Goal: Task Accomplishment & Management: Use online tool/utility

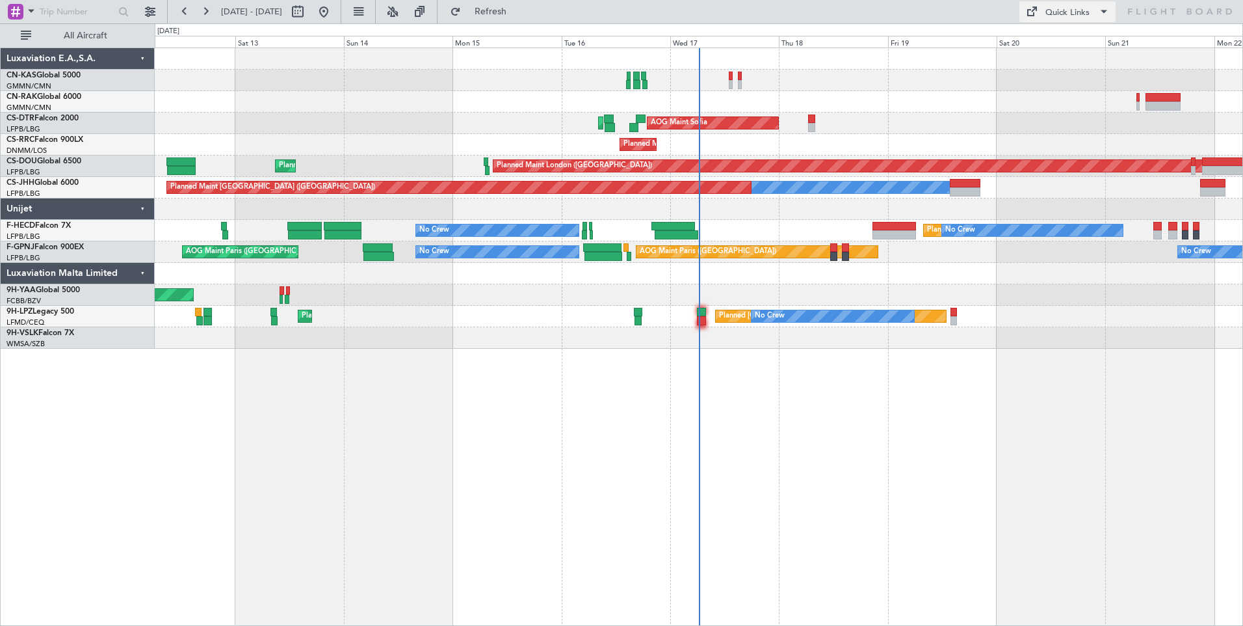
click at [1044, 12] on button "Quick Links" at bounding box center [1068, 11] width 96 height 21
click at [1066, 74] on button "Crew Board" at bounding box center [1069, 74] width 98 height 31
click at [308, 6] on button at bounding box center [297, 11] width 21 height 21
select select "9"
select select "2025"
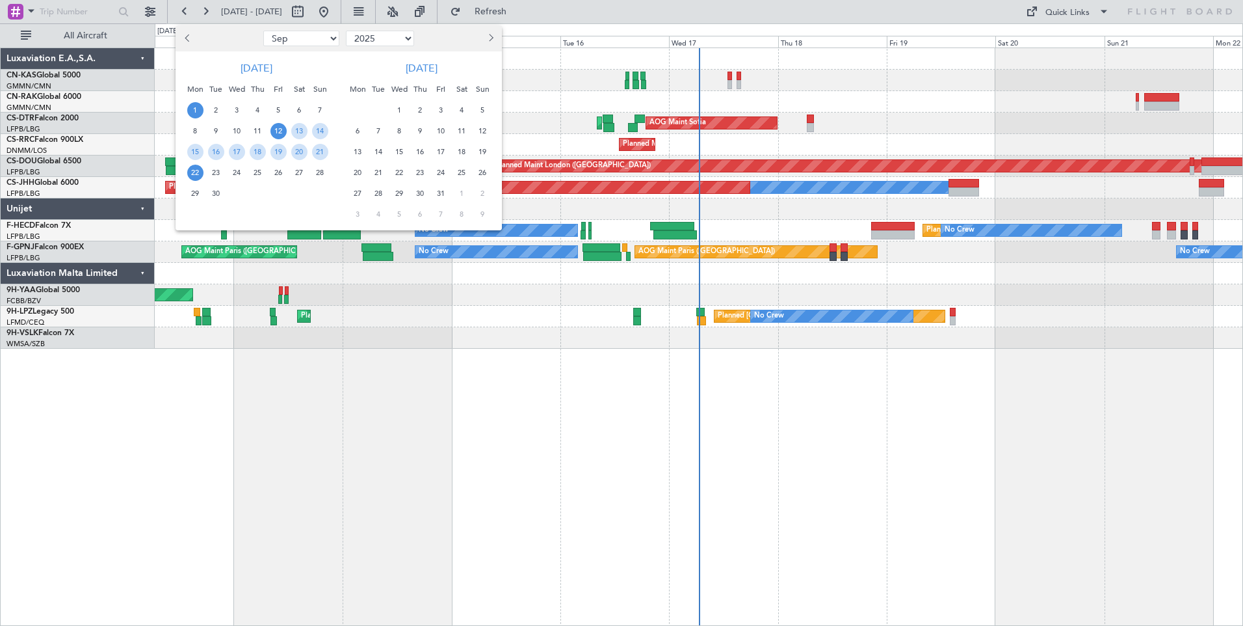
click at [198, 111] on span "1" at bounding box center [195, 110] width 16 height 16
click at [194, 148] on span "15" at bounding box center [195, 152] width 16 height 16
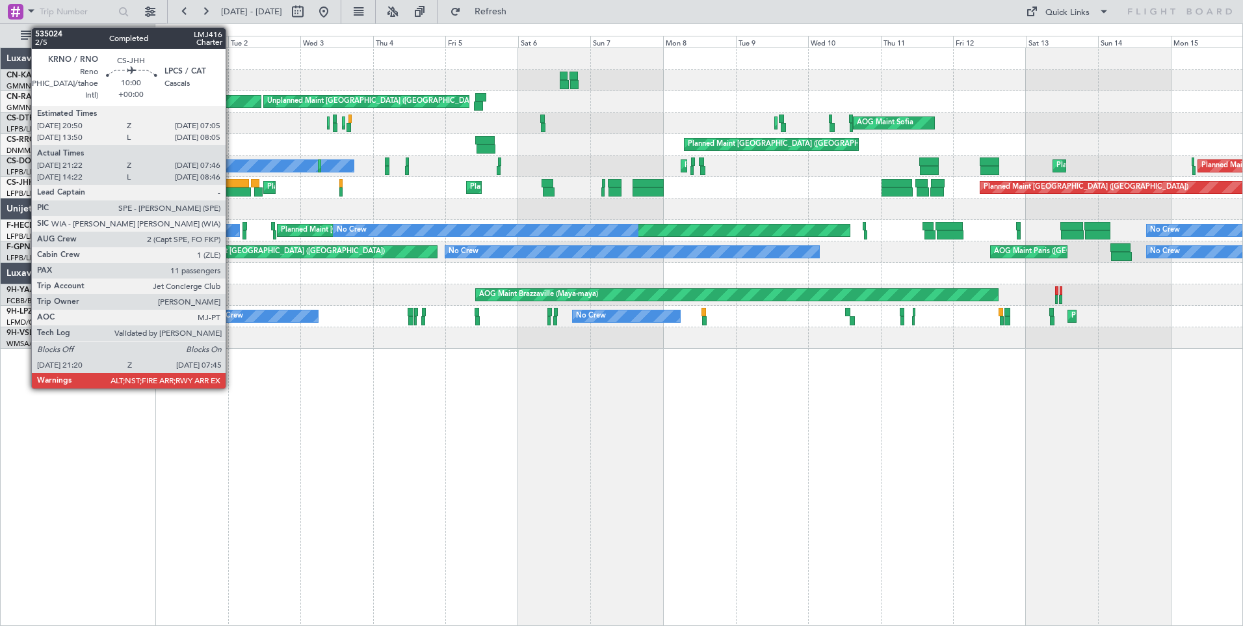
click at [239, 191] on div at bounding box center [235, 191] width 32 height 9
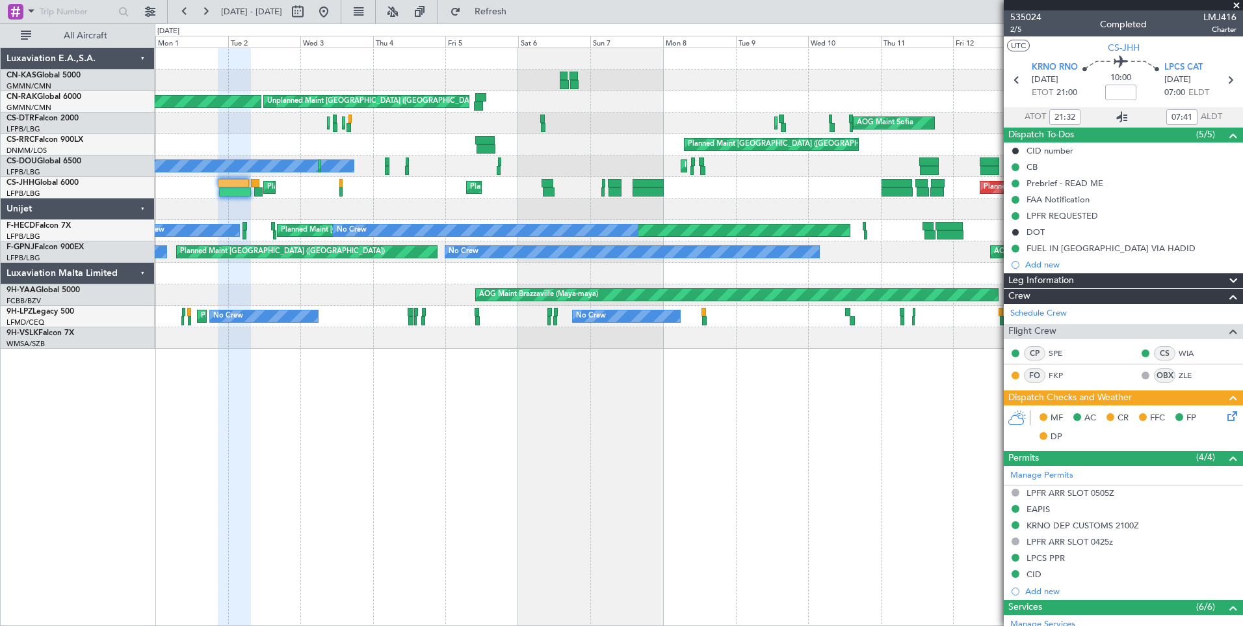
click at [1120, 114] on icon at bounding box center [1123, 117] width 16 height 16
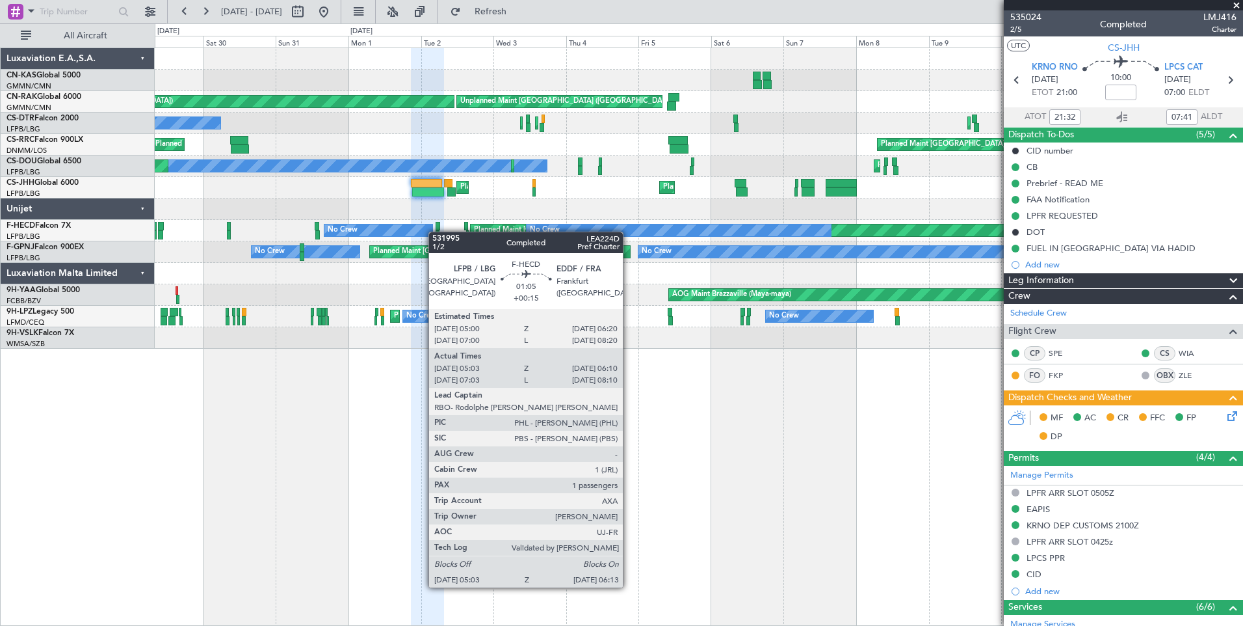
click at [436, 231] on div "Unplanned Maint [GEOGRAPHIC_DATA] ([GEOGRAPHIC_DATA]) Planned Maint [GEOGRAPHIC…" at bounding box center [699, 198] width 1088 height 300
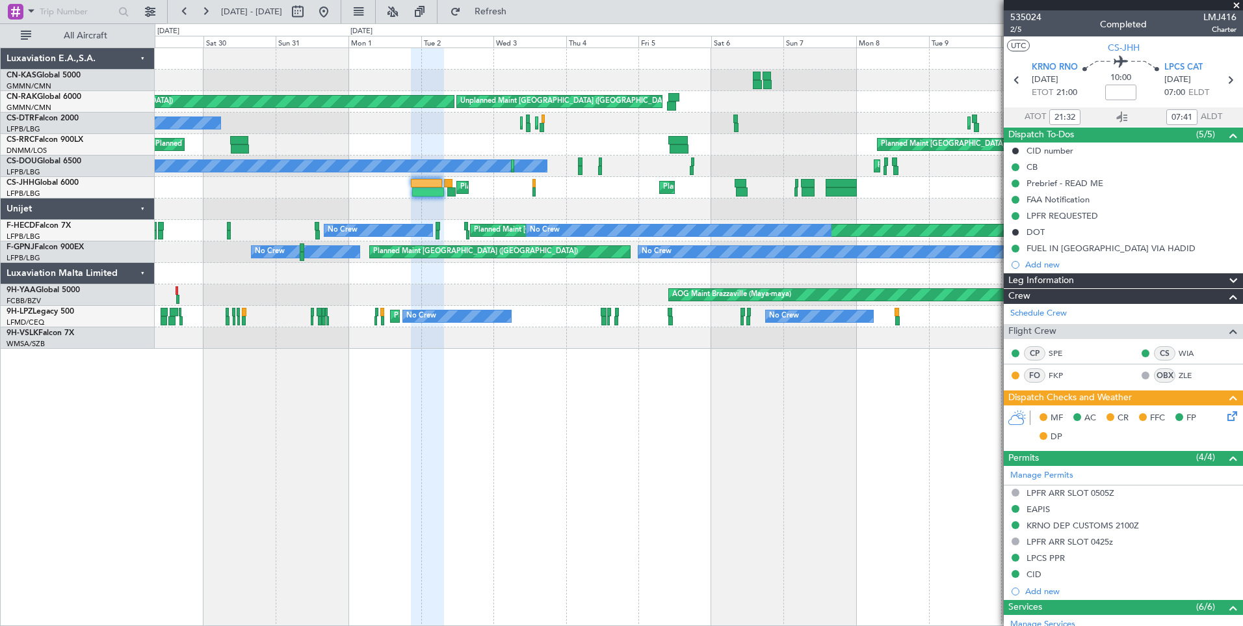
click at [445, 231] on div "Planned Maint [GEOGRAPHIC_DATA] ([GEOGRAPHIC_DATA]) No Crew No Crew No Crew No …" at bounding box center [699, 230] width 1088 height 21
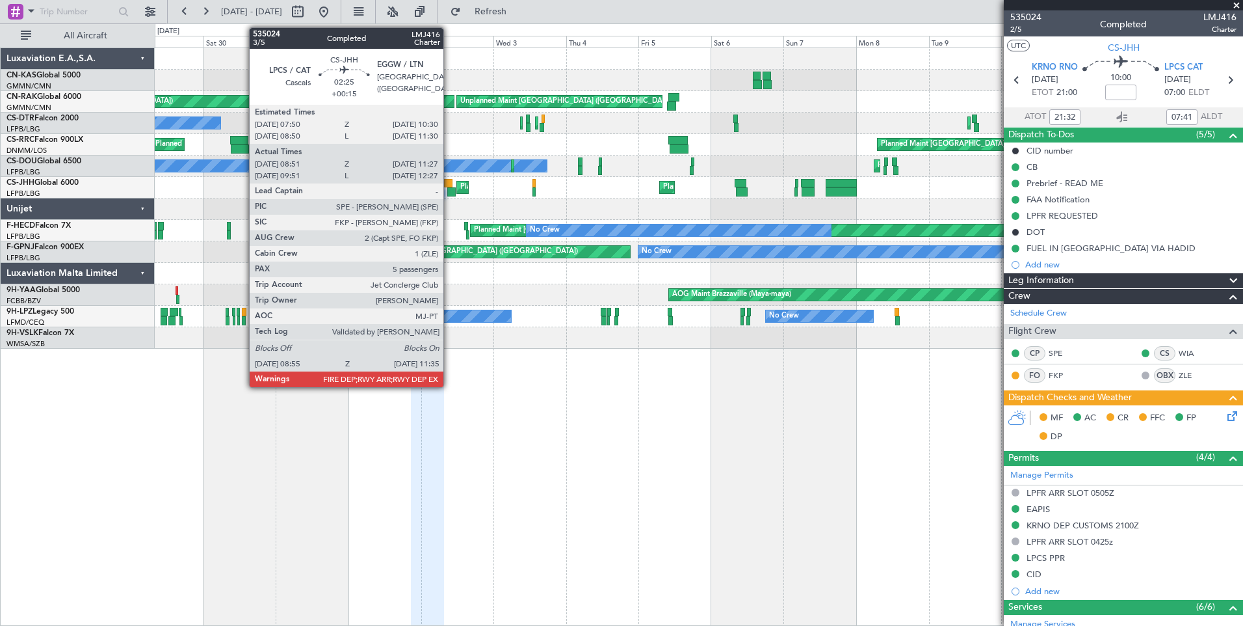
click at [449, 194] on div at bounding box center [451, 191] width 8 height 9
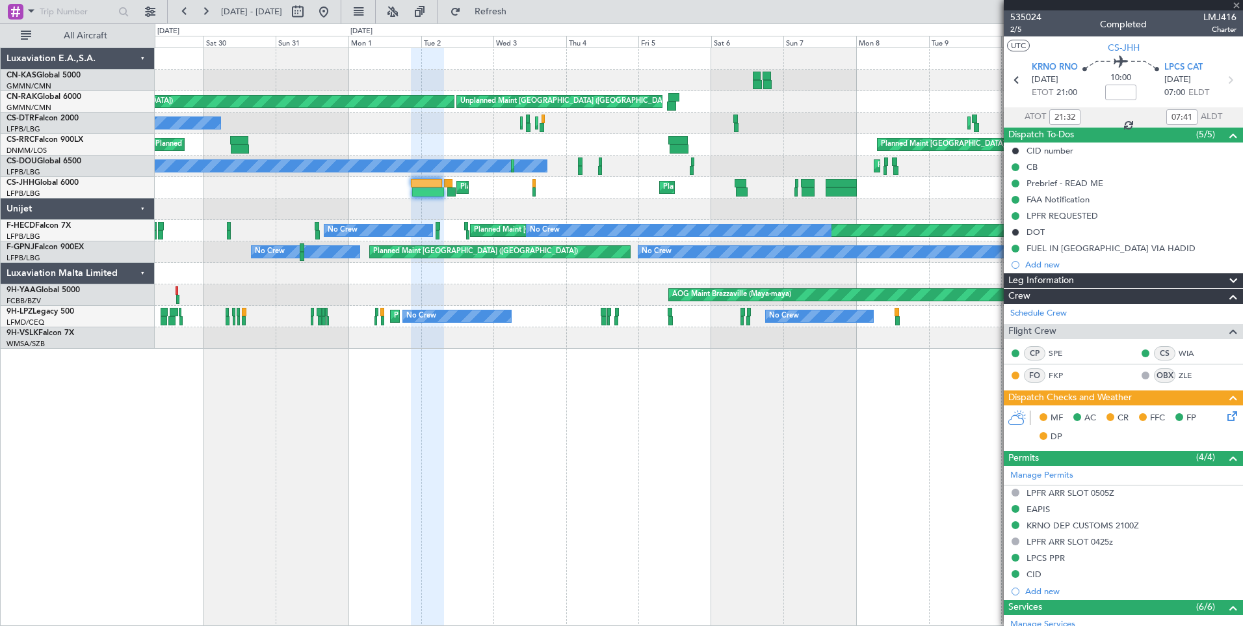
type input "+00:15"
type input "09:01"
type input "11:22"
type input "5"
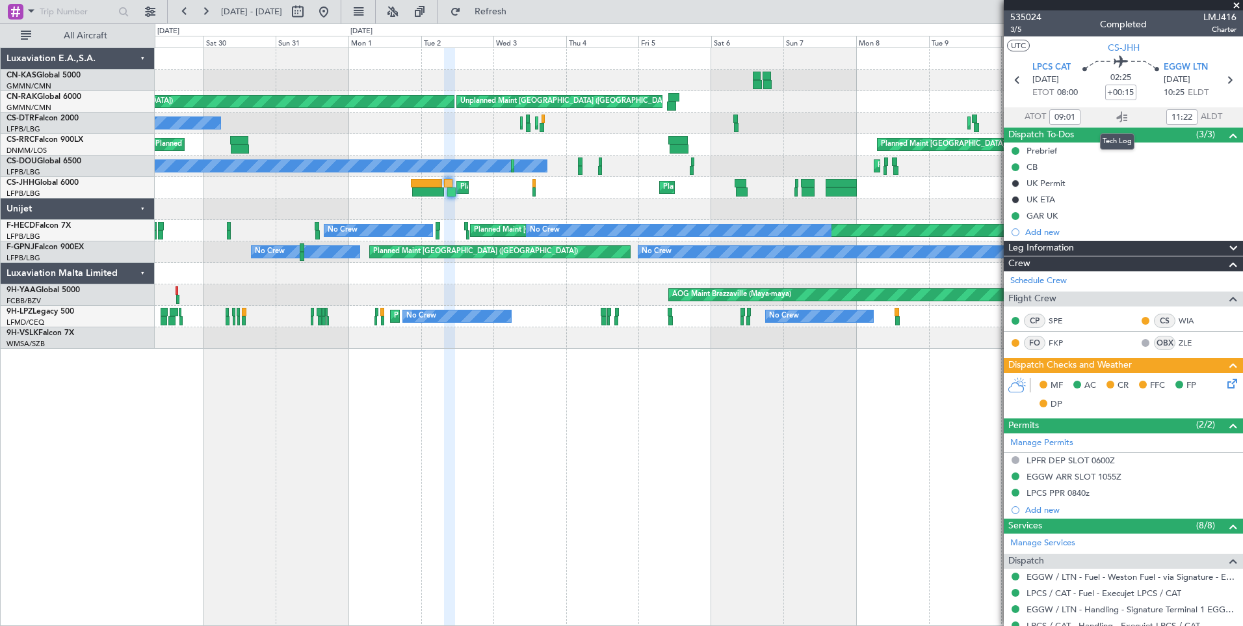
click at [1116, 117] on icon at bounding box center [1123, 117] width 16 height 16
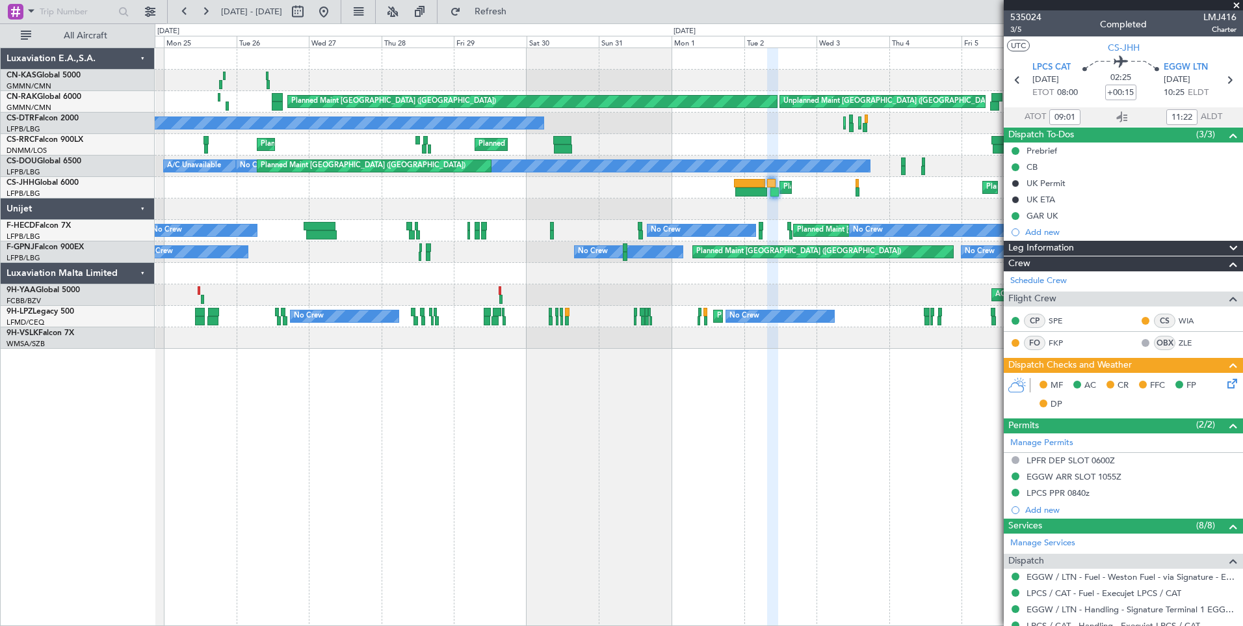
click at [659, 213] on div "Planned Maint [GEOGRAPHIC_DATA] ([GEOGRAPHIC_DATA]) Unplanned Maint [GEOGRAPHIC…" at bounding box center [699, 198] width 1088 height 300
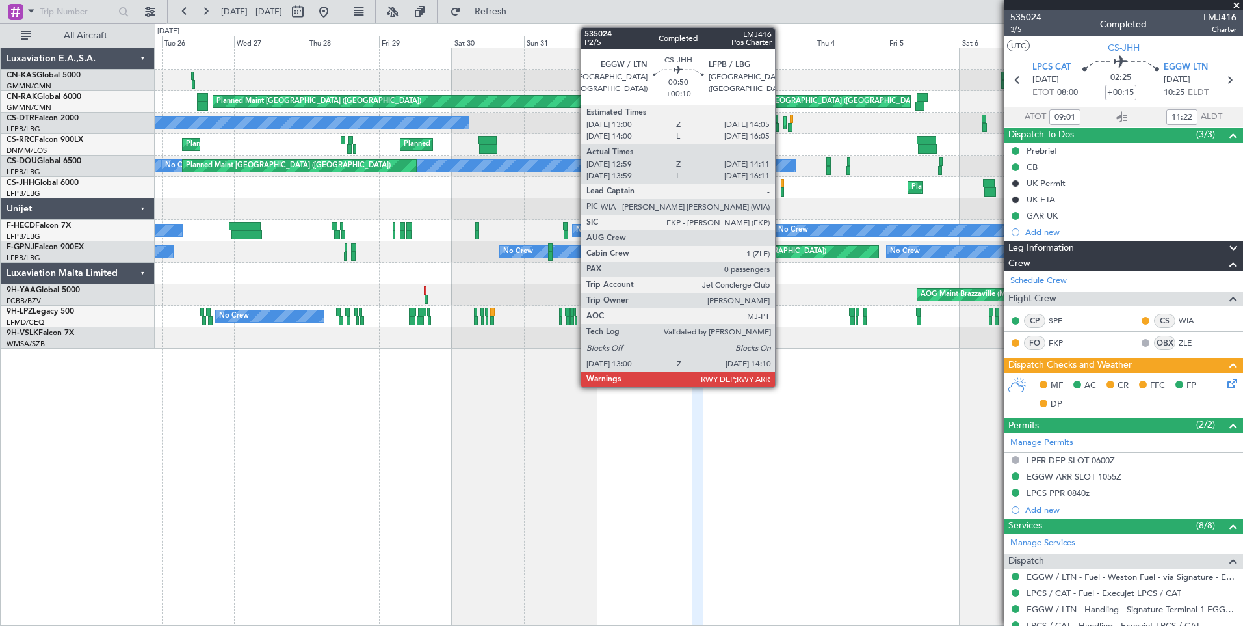
click at [781, 192] on div at bounding box center [783, 191] width 4 height 9
click at [783, 187] on div at bounding box center [783, 191] width 4 height 9
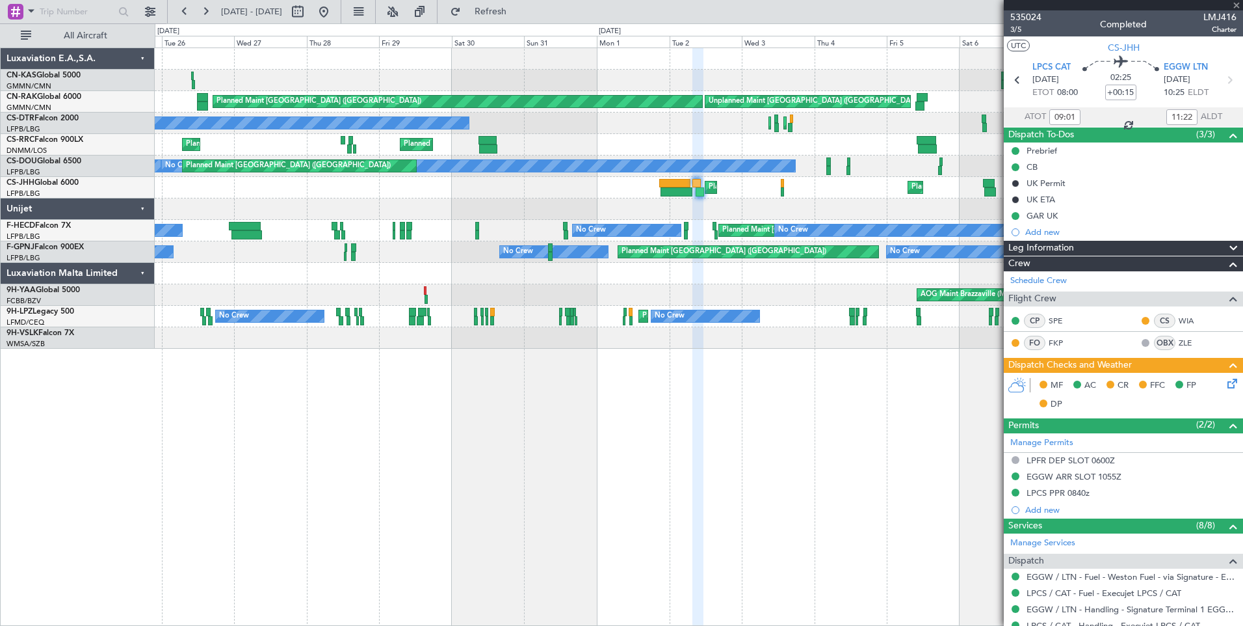
type input "+00:10"
type input "13:09"
type input "14:06"
type input "0"
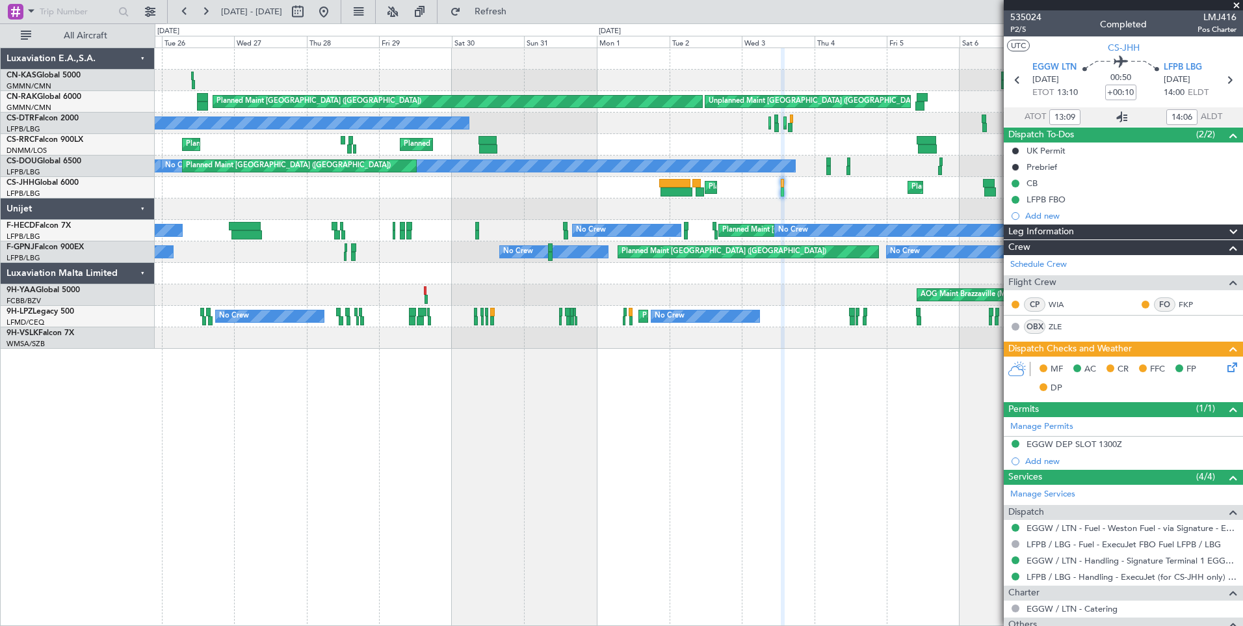
click at [1120, 116] on icon at bounding box center [1123, 117] width 16 height 16
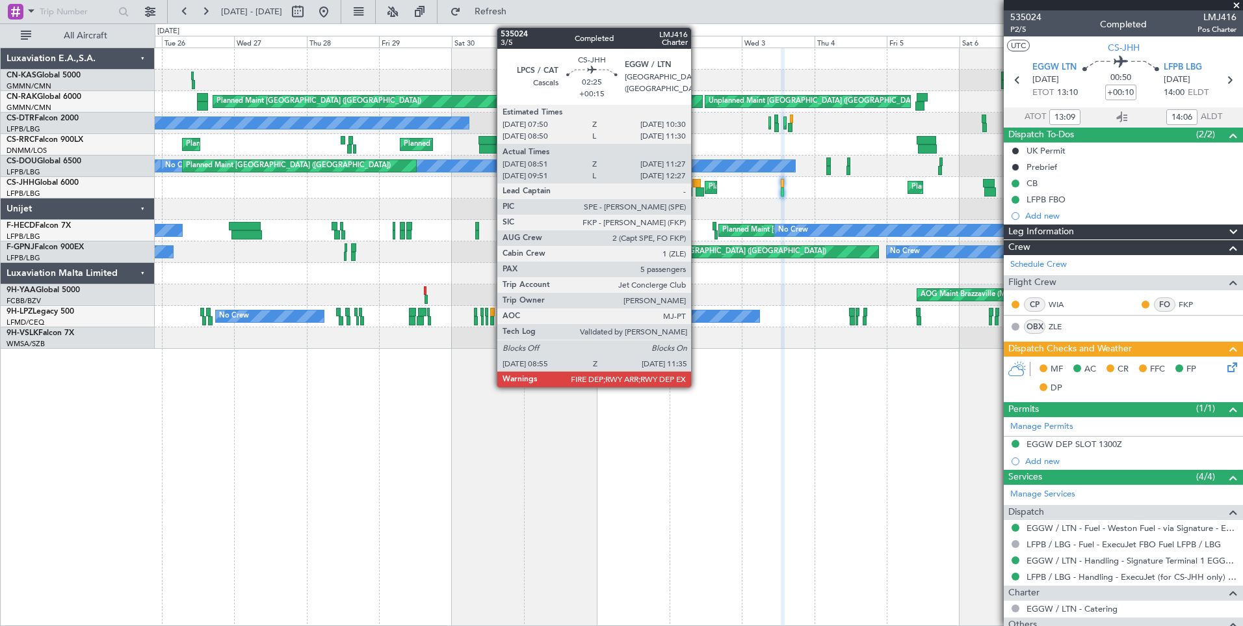
click at [697, 185] on div at bounding box center [697, 183] width 8 height 9
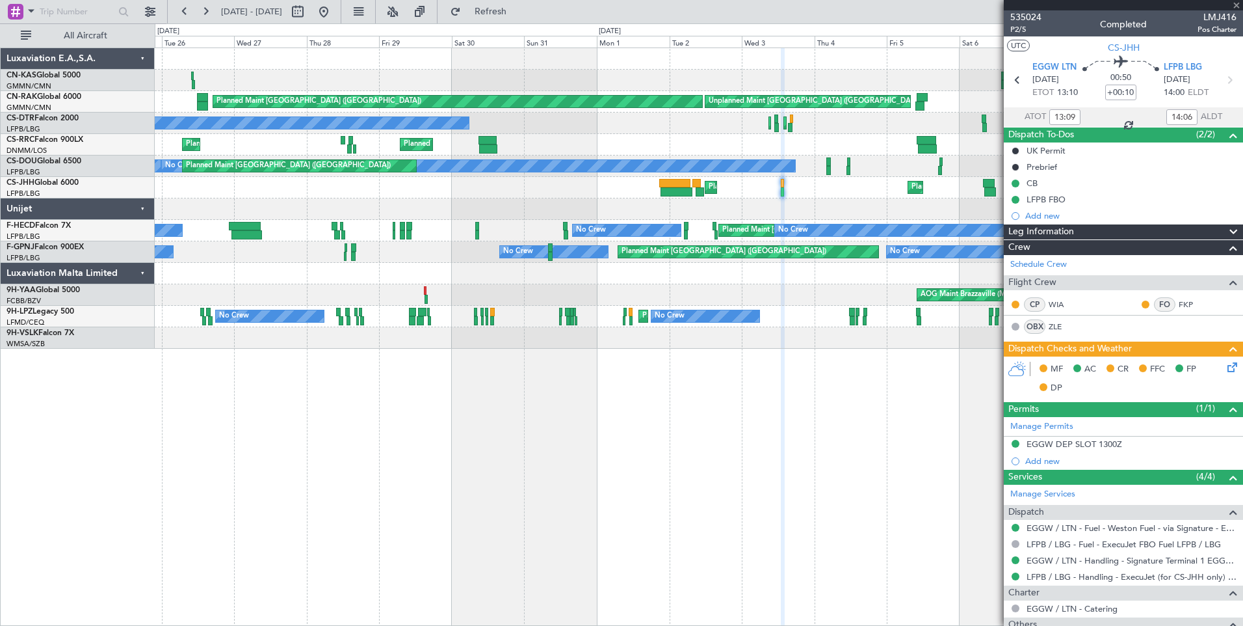
type input "+00:15"
type input "09:01"
type input "11:22"
type input "5"
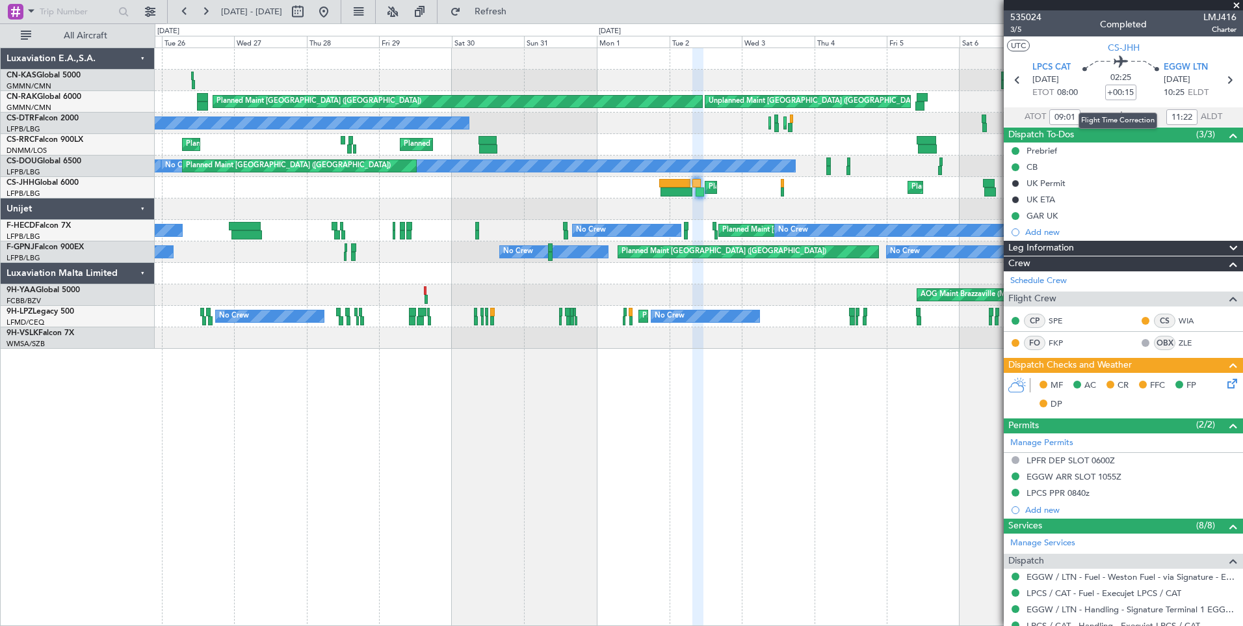
click at [1088, 103] on mat-tooltip-component "Flight Time Correction" at bounding box center [1118, 120] width 97 height 34
click at [1121, 116] on icon at bounding box center [1123, 117] width 16 height 16
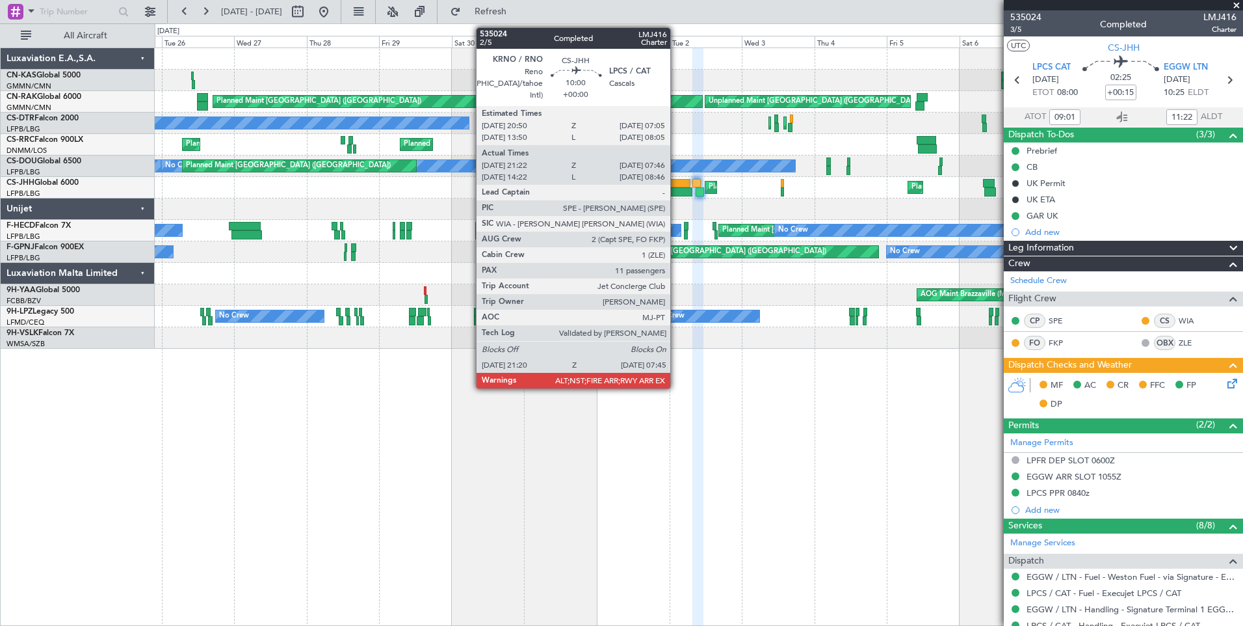
click at [676, 191] on div at bounding box center [677, 191] width 32 height 9
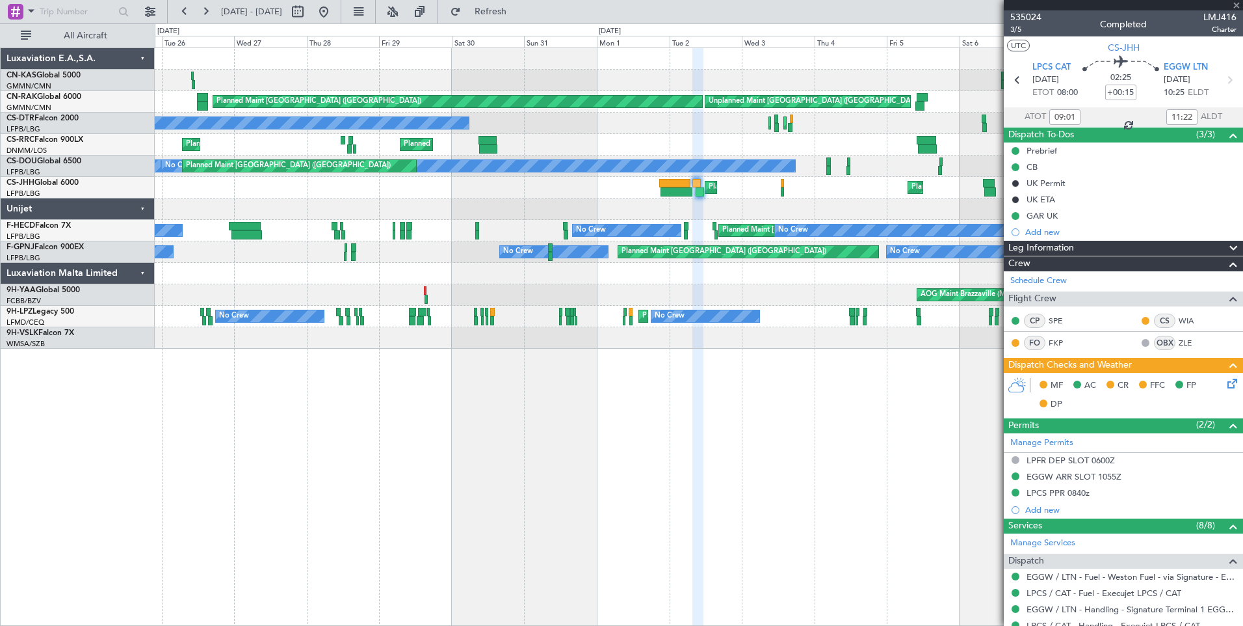
type input "21:32"
type input "07:41"
type input "11"
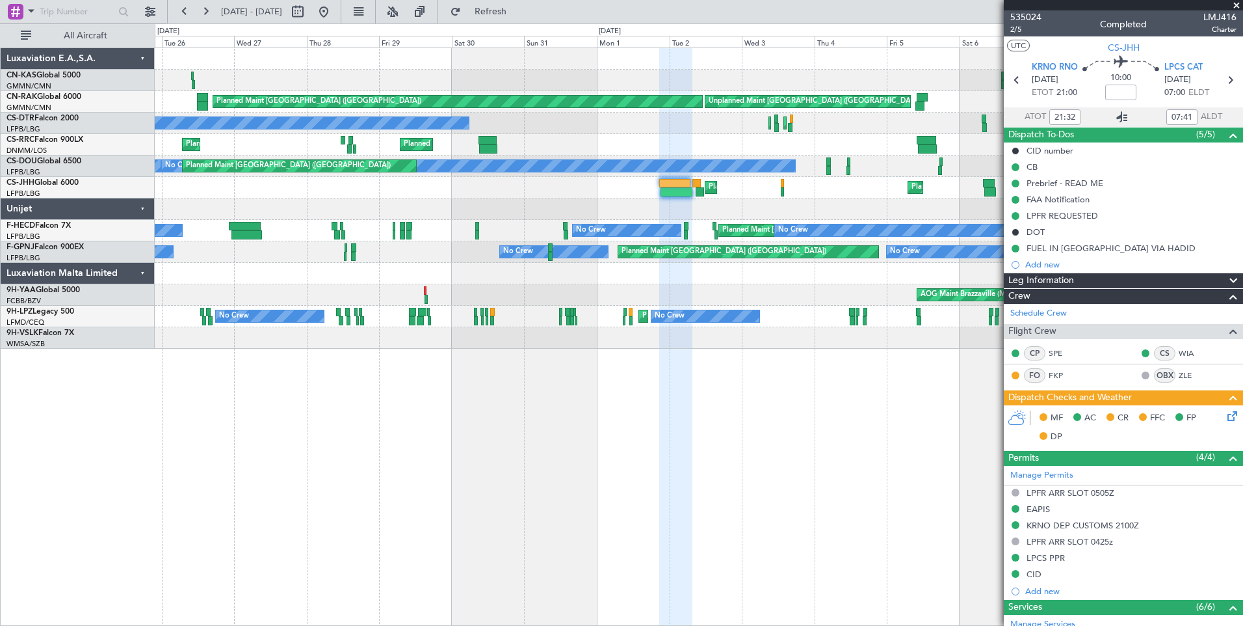
click at [1119, 114] on icon at bounding box center [1123, 117] width 16 height 16
click at [1039, 15] on span "535024" at bounding box center [1026, 17] width 31 height 14
click at [600, 114] on div "Planned Maint [GEOGRAPHIC_DATA] ([GEOGRAPHIC_DATA]) Unplanned Maint [GEOGRAPHIC…" at bounding box center [699, 198] width 1088 height 300
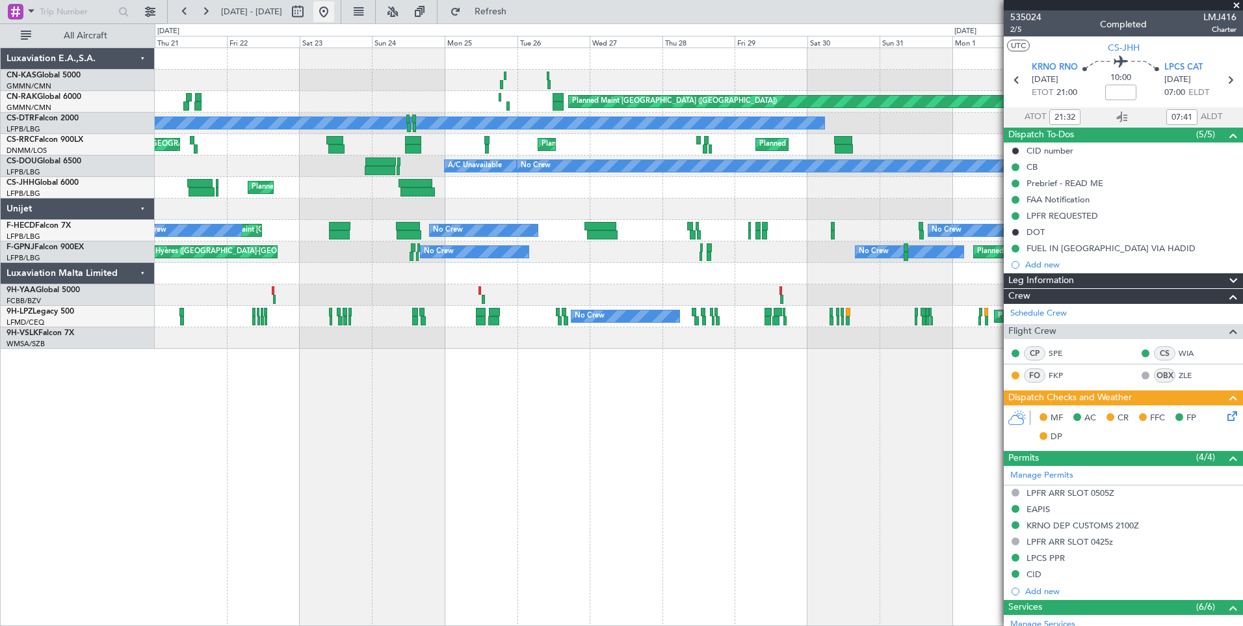
click at [334, 10] on button at bounding box center [323, 11] width 21 height 21
